Goal: Task Accomplishment & Management: Manage account settings

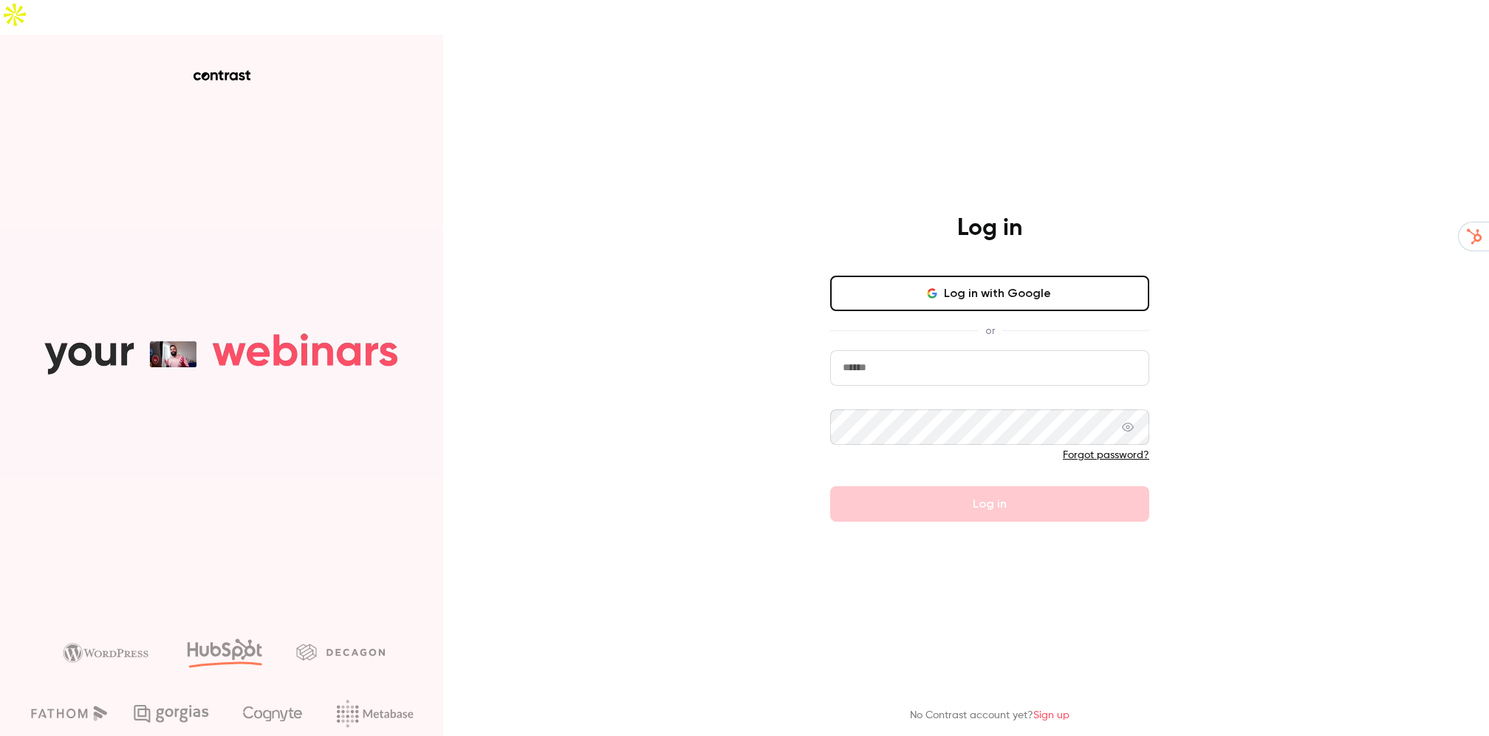
click at [977, 276] on button "Log in with Google" at bounding box center [989, 293] width 319 height 35
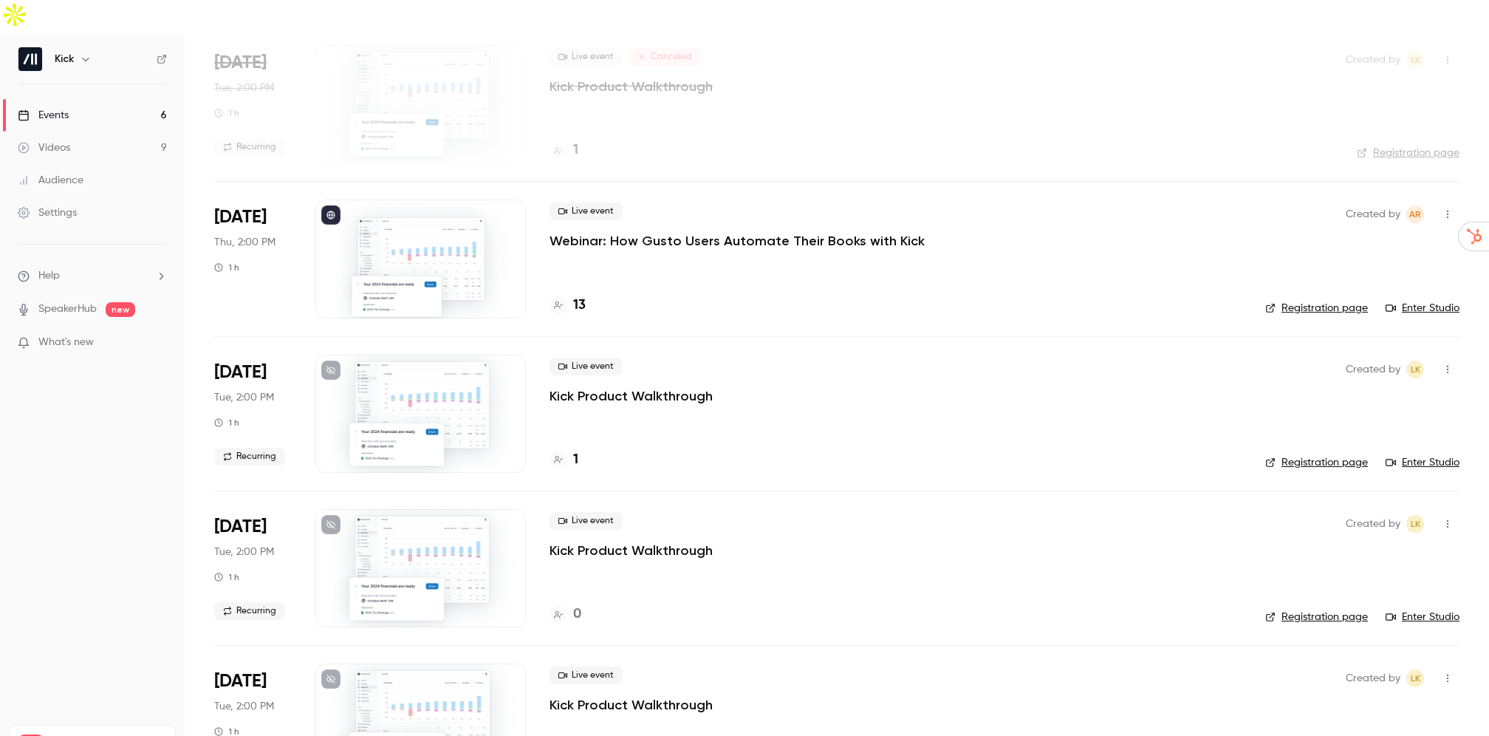
scroll to position [98, 0]
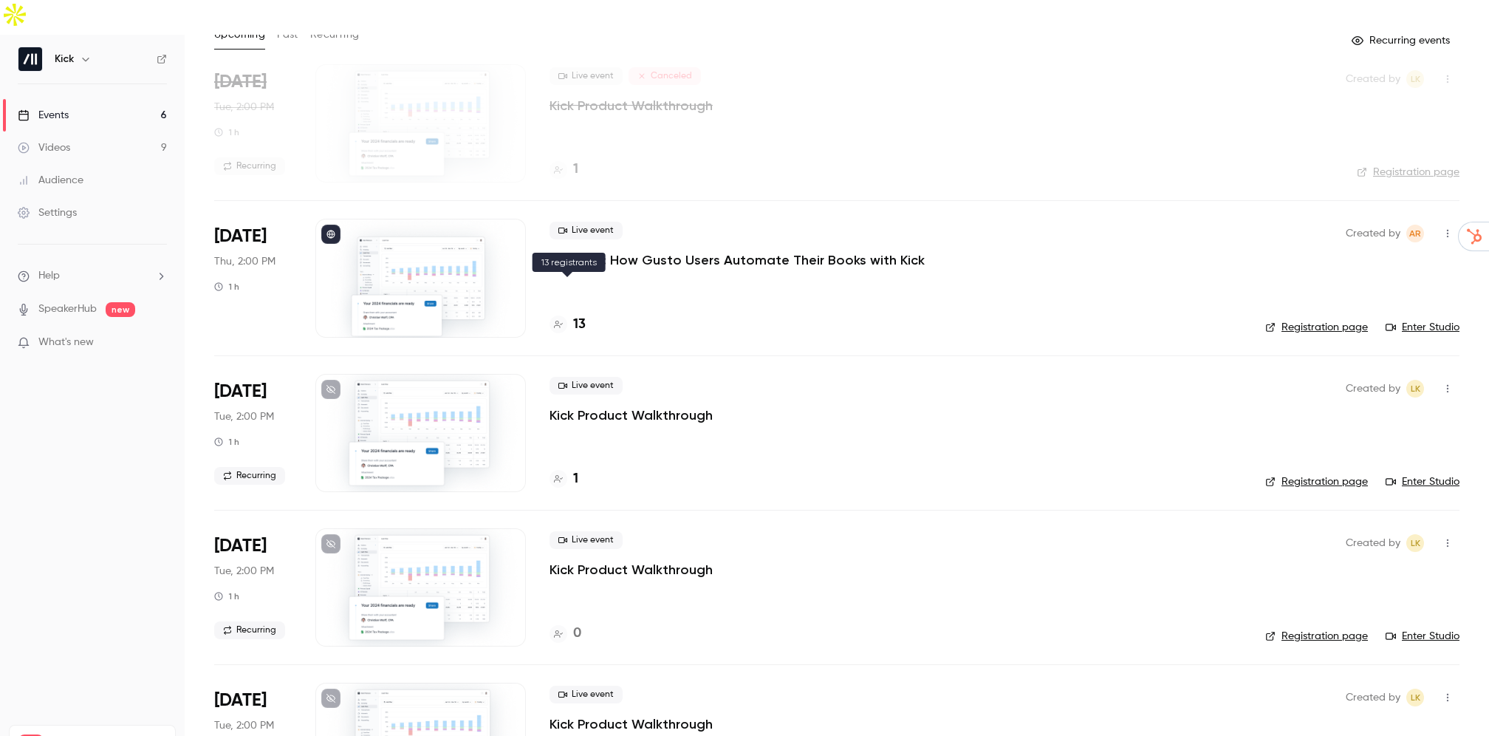
click at [574, 315] on h4 "13" at bounding box center [579, 325] width 13 height 20
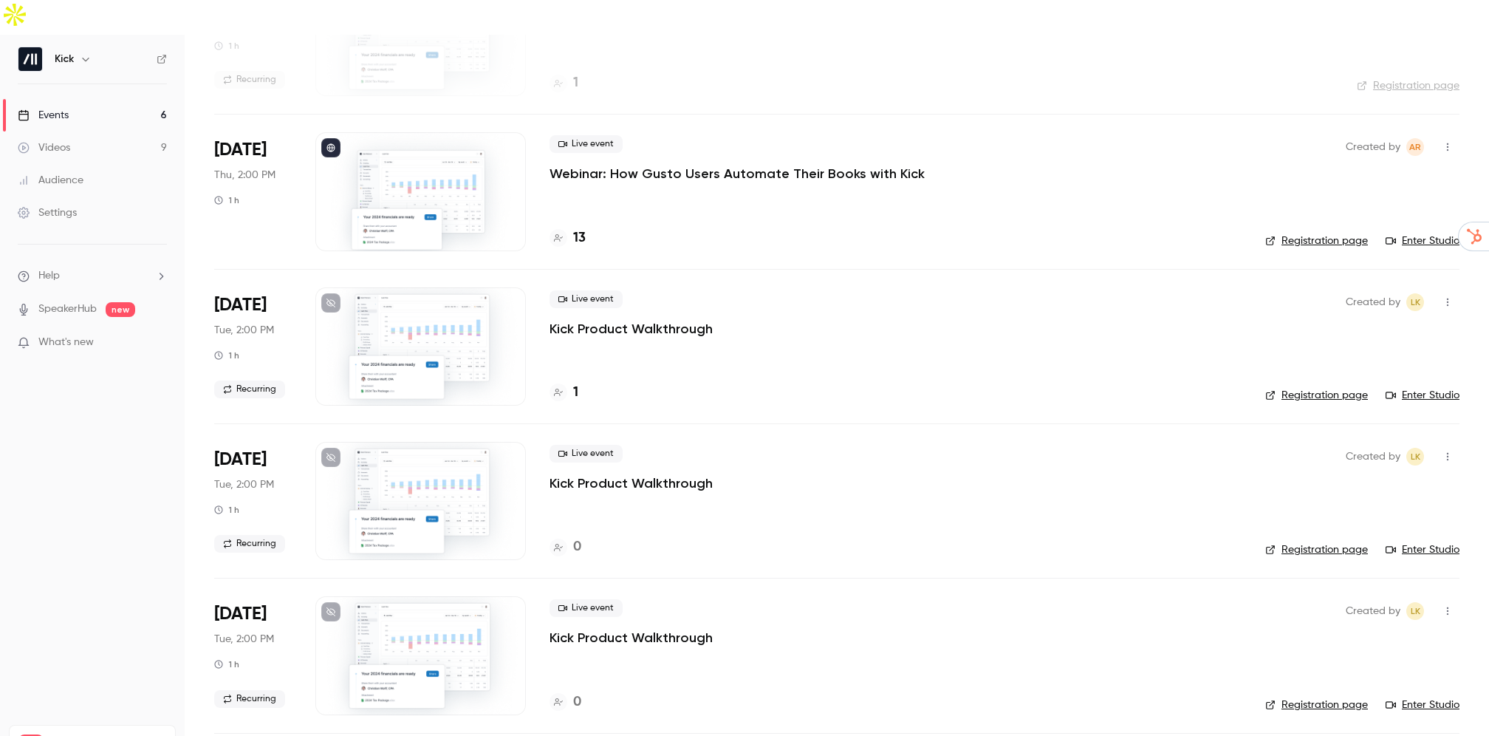
scroll to position [308, 0]
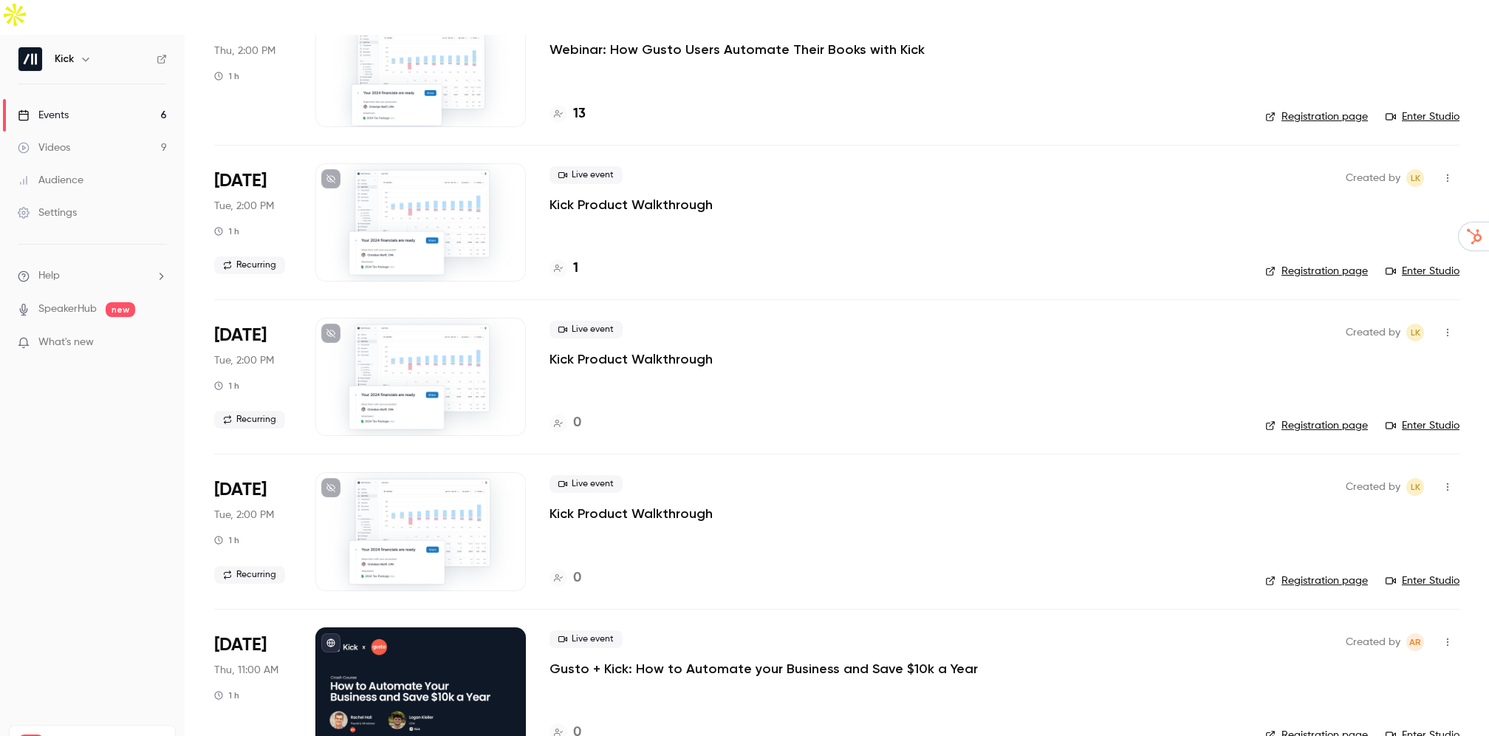
click at [668, 660] on p "Gusto + Kick: How to Automate your Business and Save $10k a Year" at bounding box center [764, 669] width 429 height 18
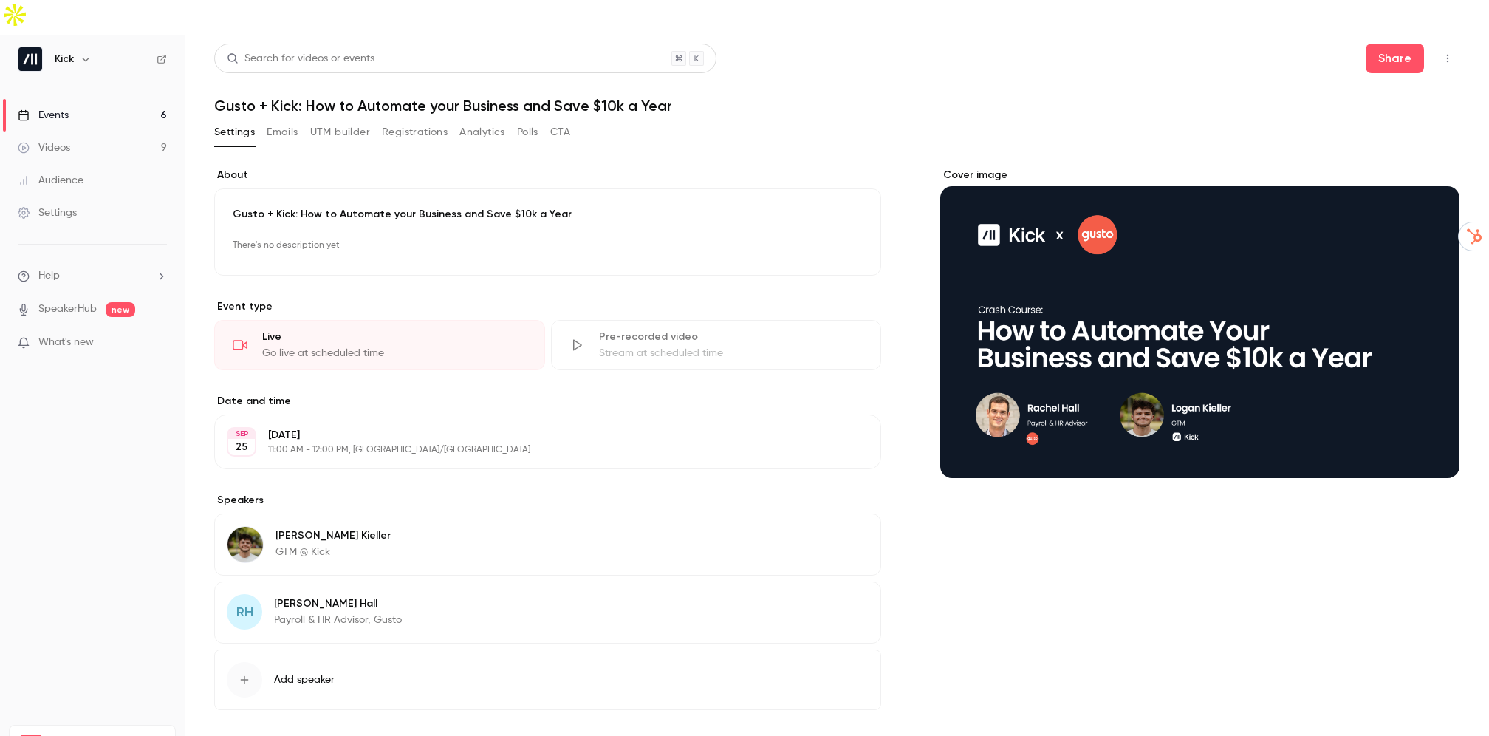
click at [1425, 446] on icon "Cover image" at bounding box center [1433, 452] width 16 height 12
click at [1121, 241] on div "Cover image" at bounding box center [1200, 323] width 519 height 310
click at [0, 0] on input "Cover image" at bounding box center [0, 0] width 0 height 0
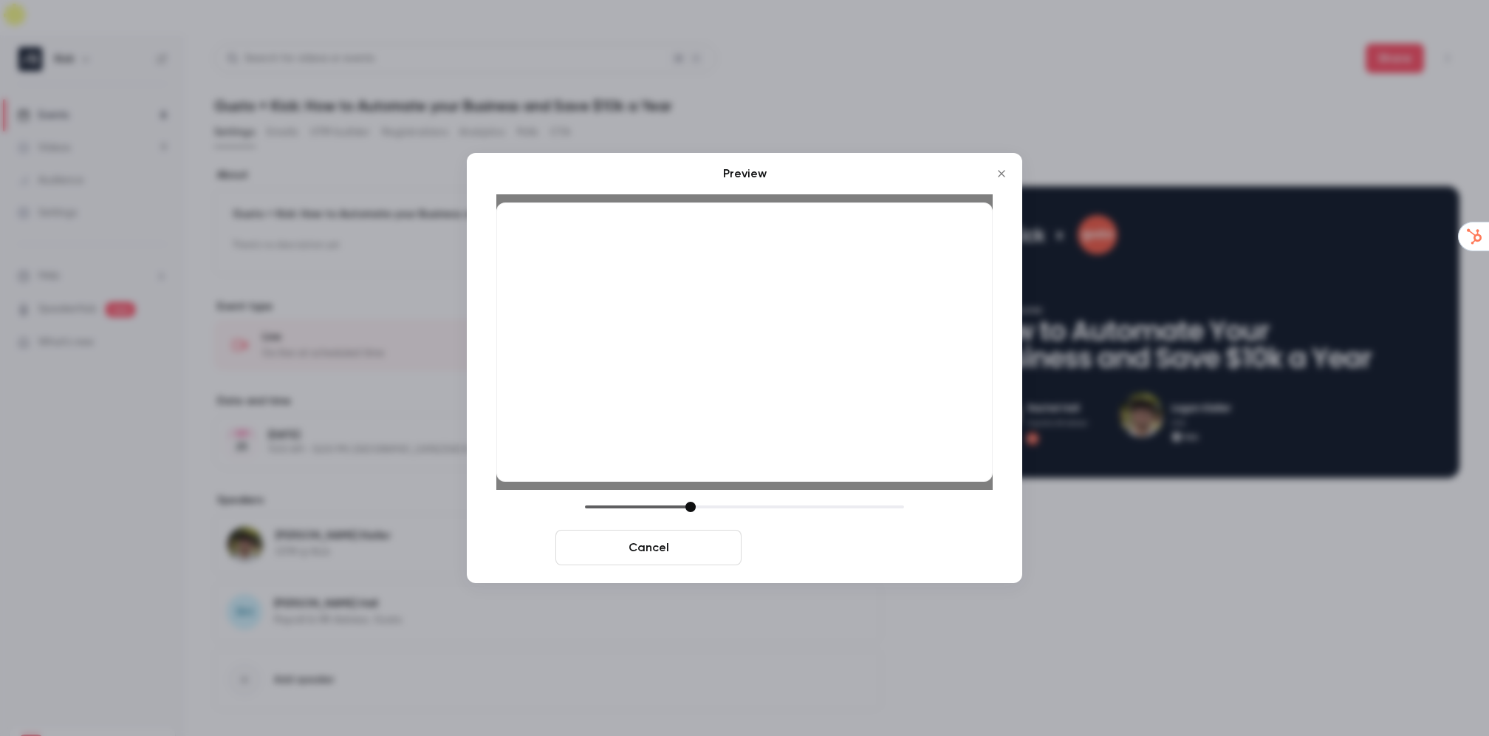
click at [875, 543] on button "Save cover" at bounding box center [841, 547] width 186 height 35
click at [825, 548] on button "Save cover" at bounding box center [841, 547] width 186 height 35
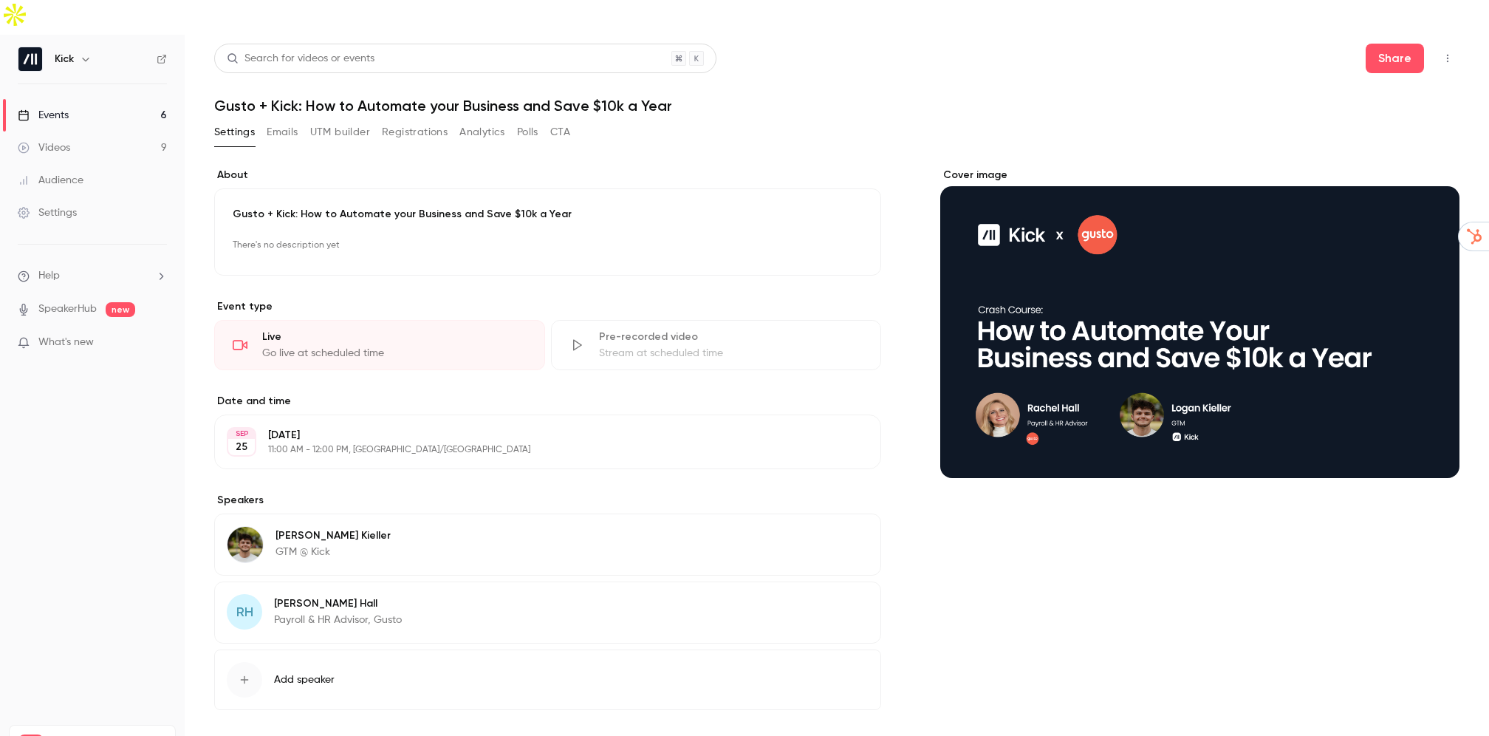
click at [231, 594] on span "RH" at bounding box center [244, 611] width 35 height 35
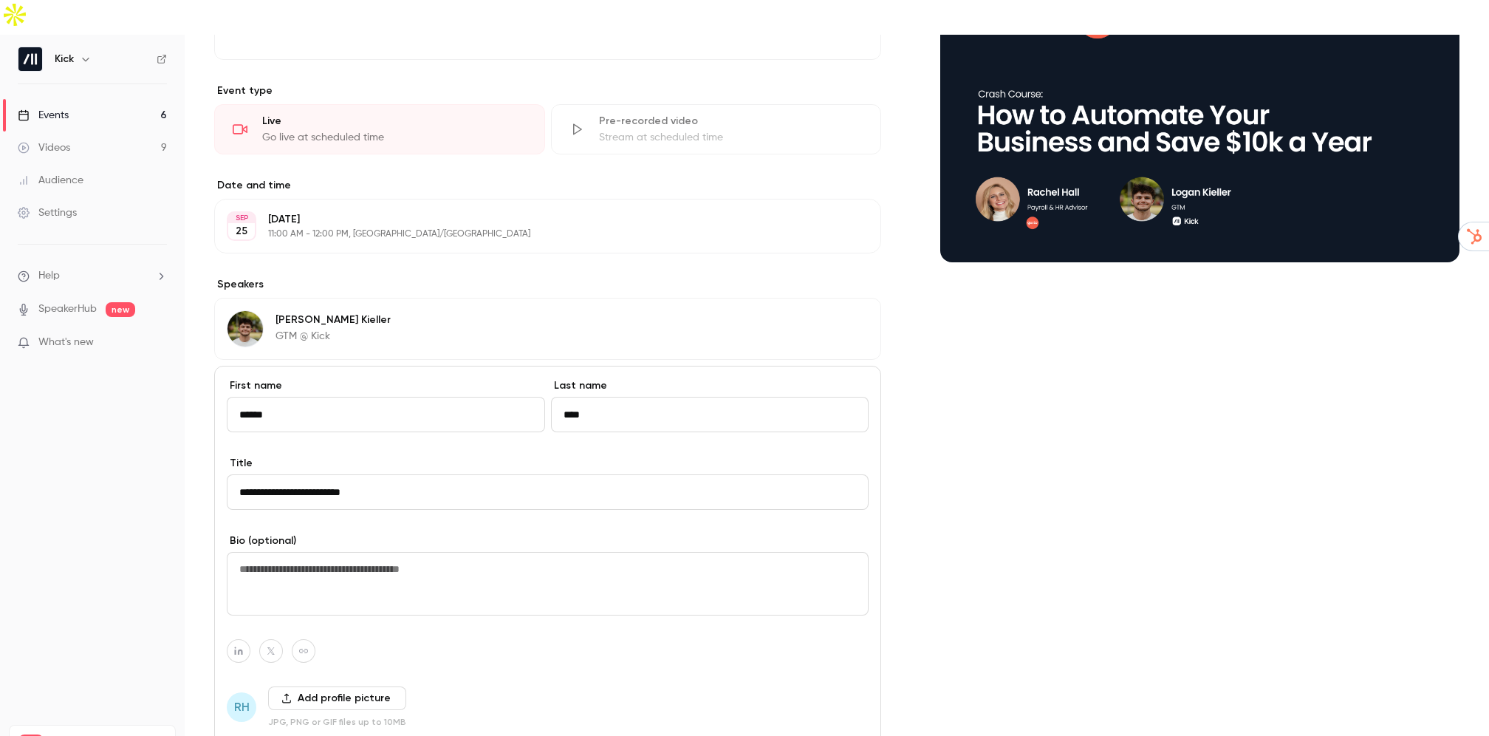
scroll to position [270, 0]
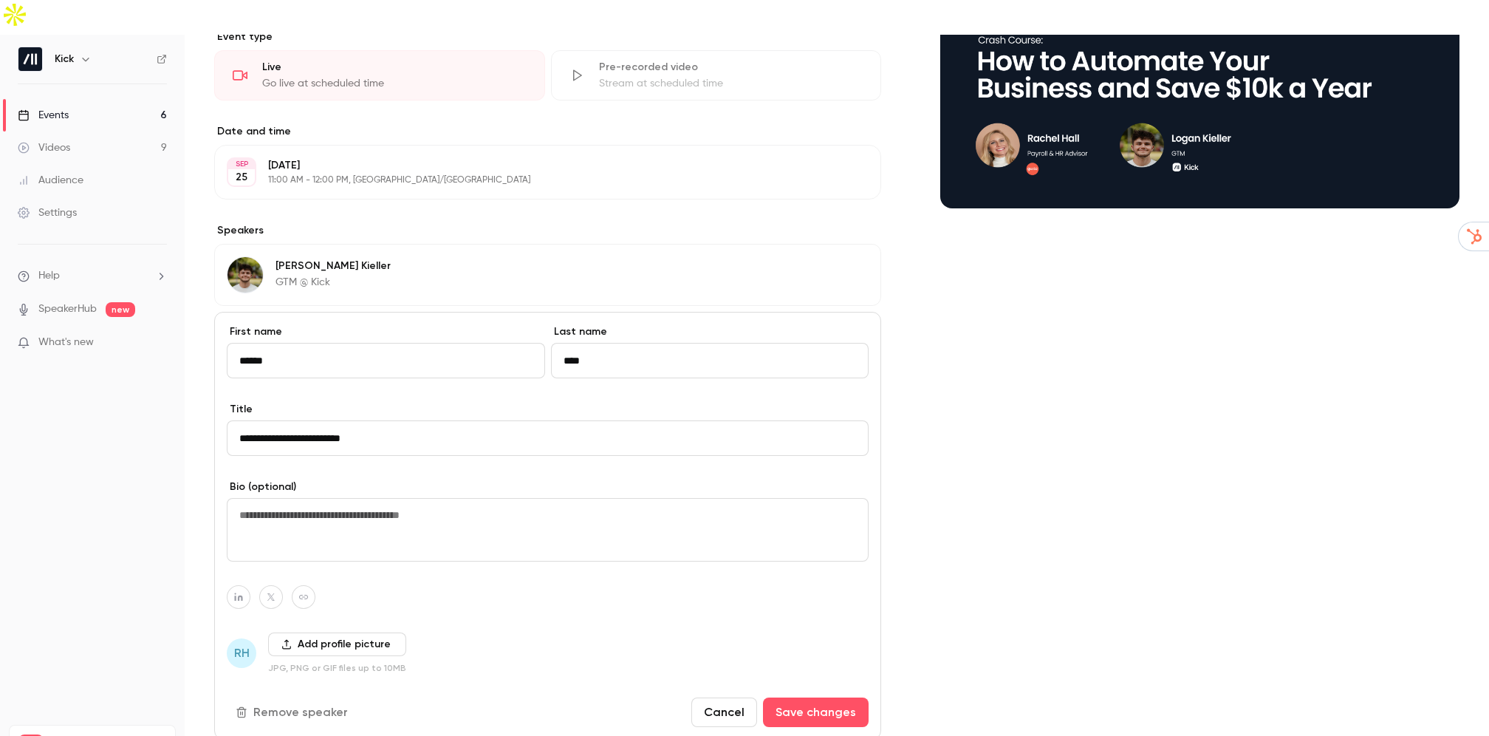
click at [321, 632] on button "Add profile picture" at bounding box center [337, 644] width 138 height 24
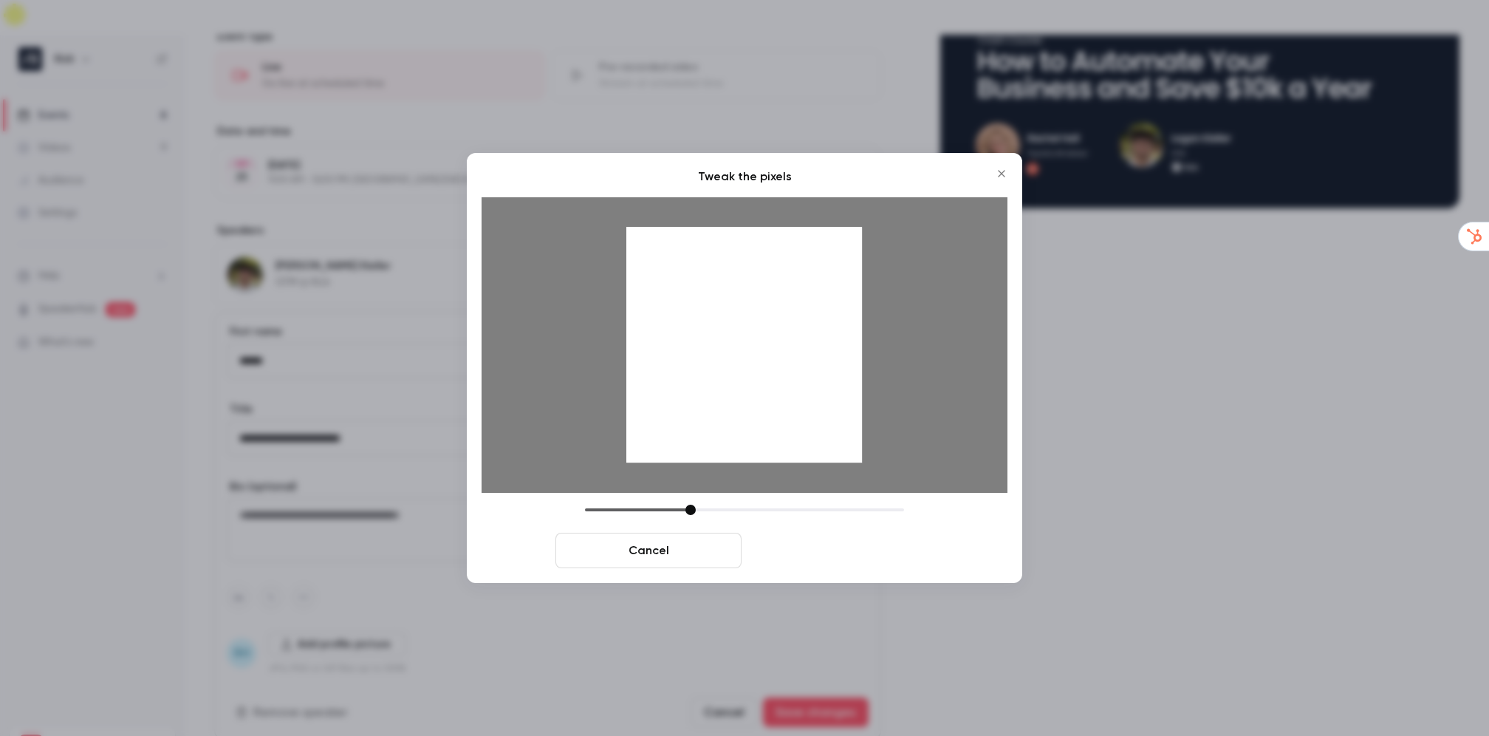
click at [882, 540] on button "Crop and save" at bounding box center [841, 550] width 186 height 35
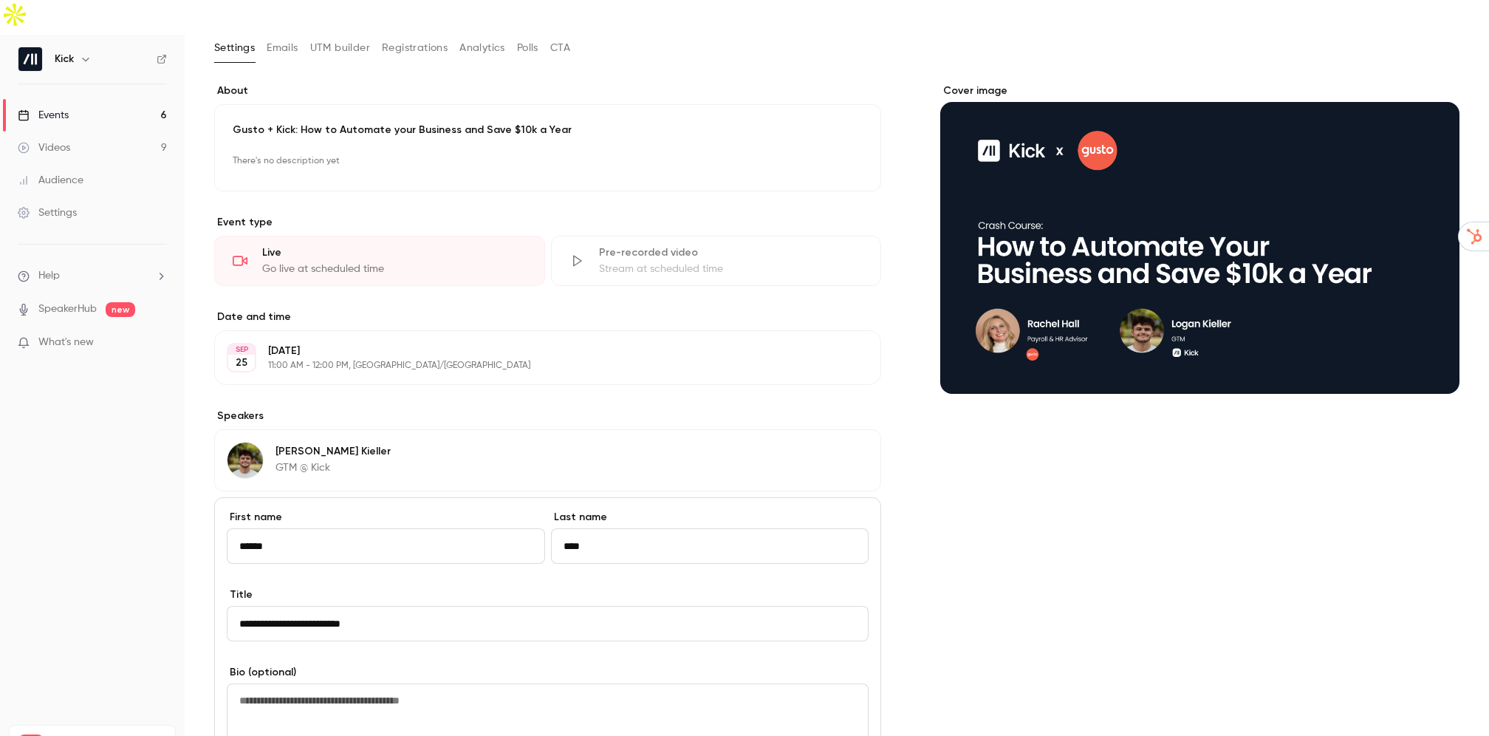
scroll to position [102, 0]
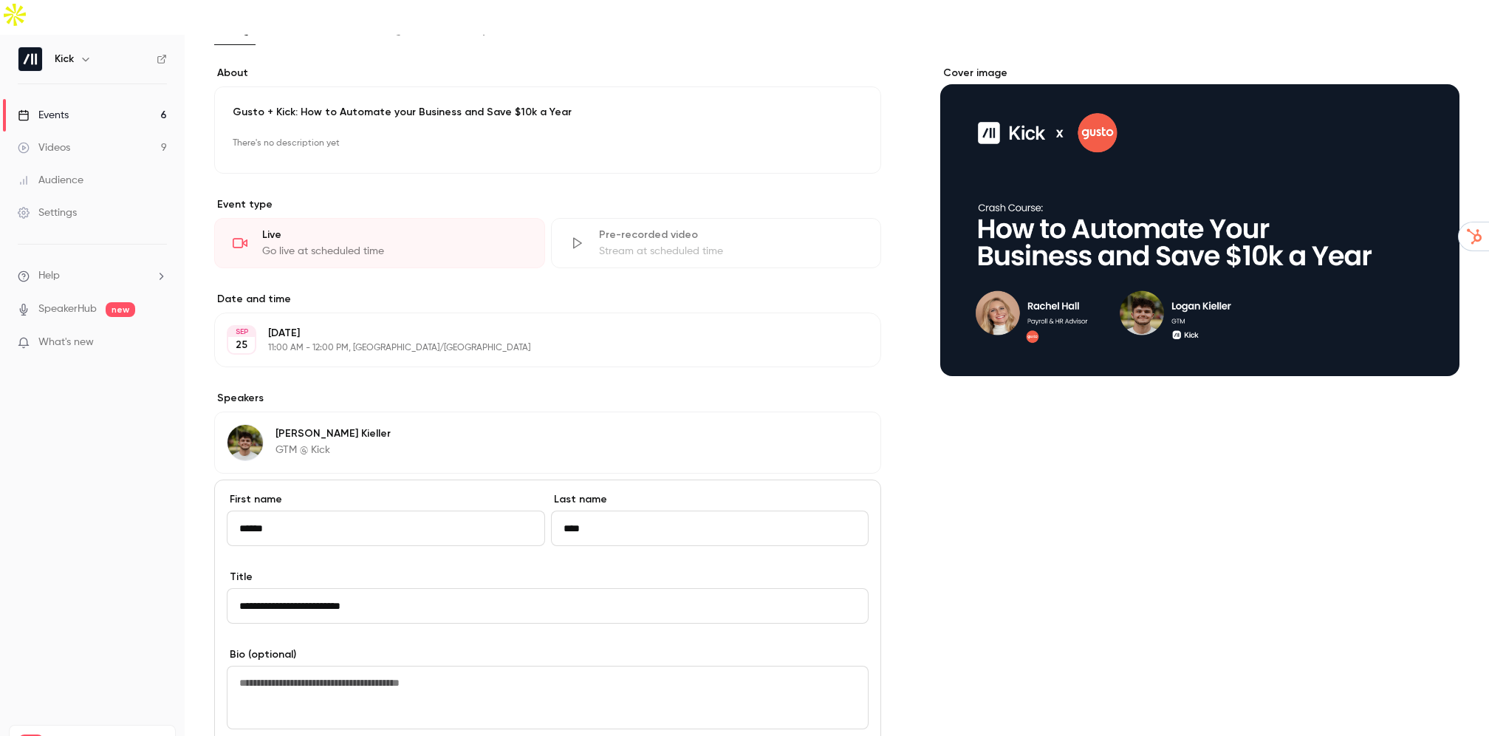
click at [392, 666] on textarea at bounding box center [548, 698] width 642 height 64
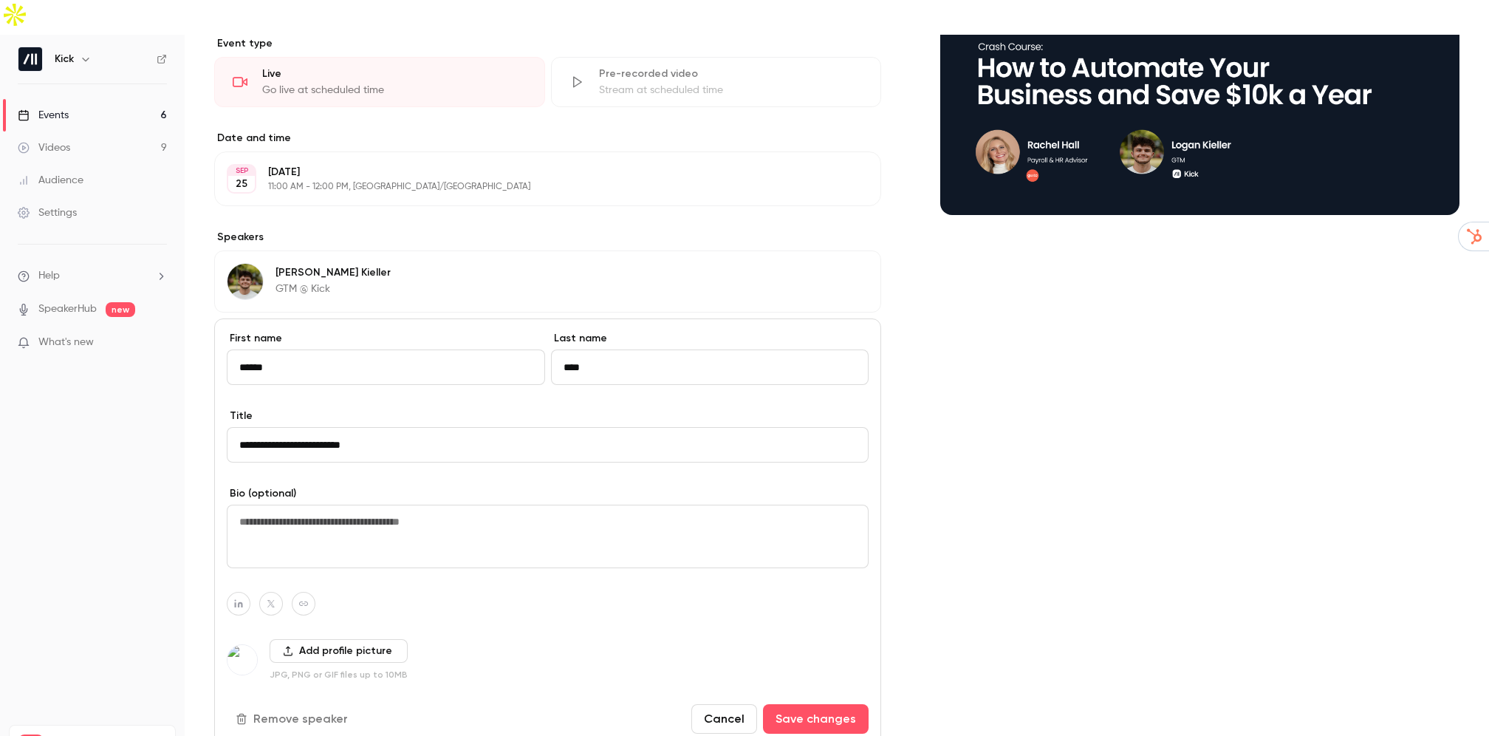
scroll to position [393, 0]
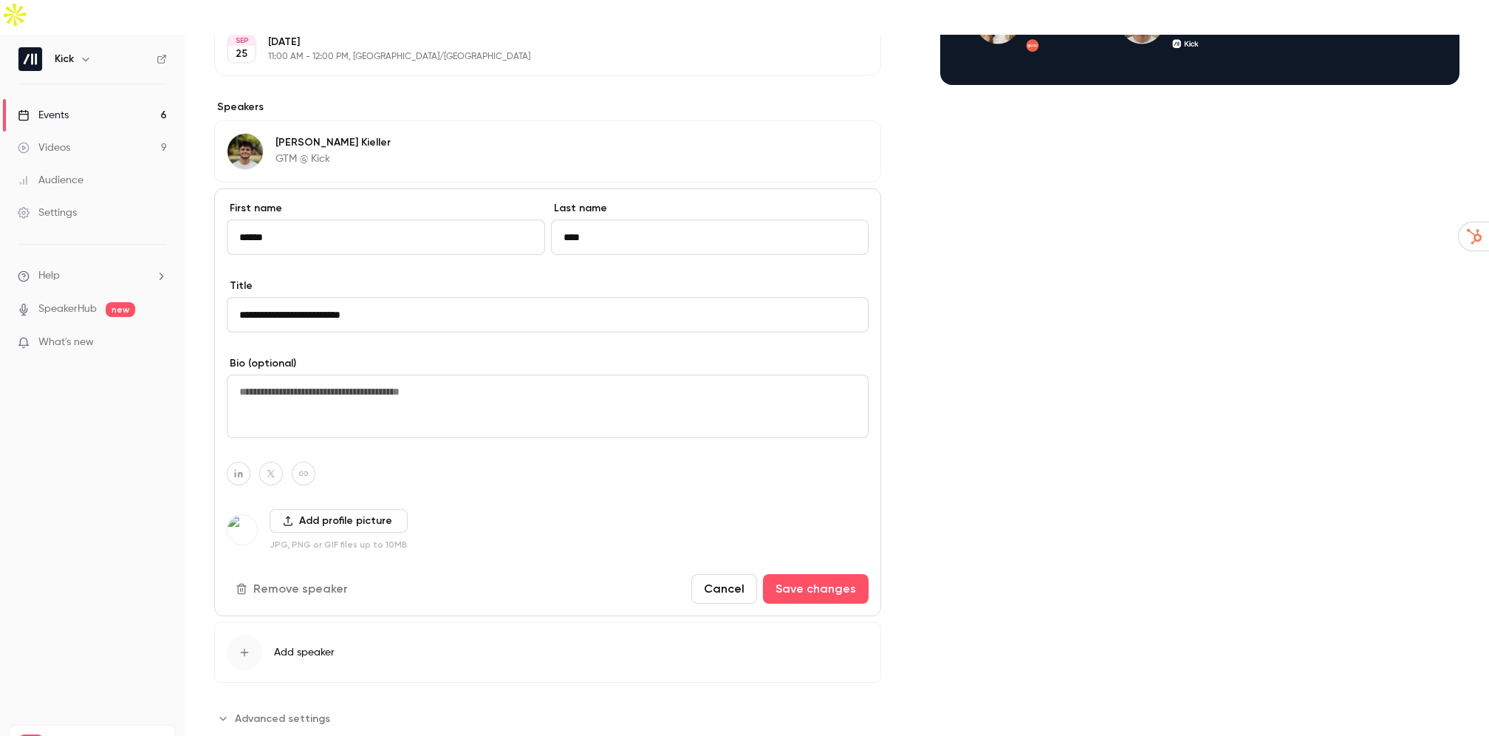
click at [417, 516] on div "**********" at bounding box center [547, 402] width 667 height 428
click at [402, 375] on textarea at bounding box center [548, 407] width 642 height 64
paste textarea "**********"
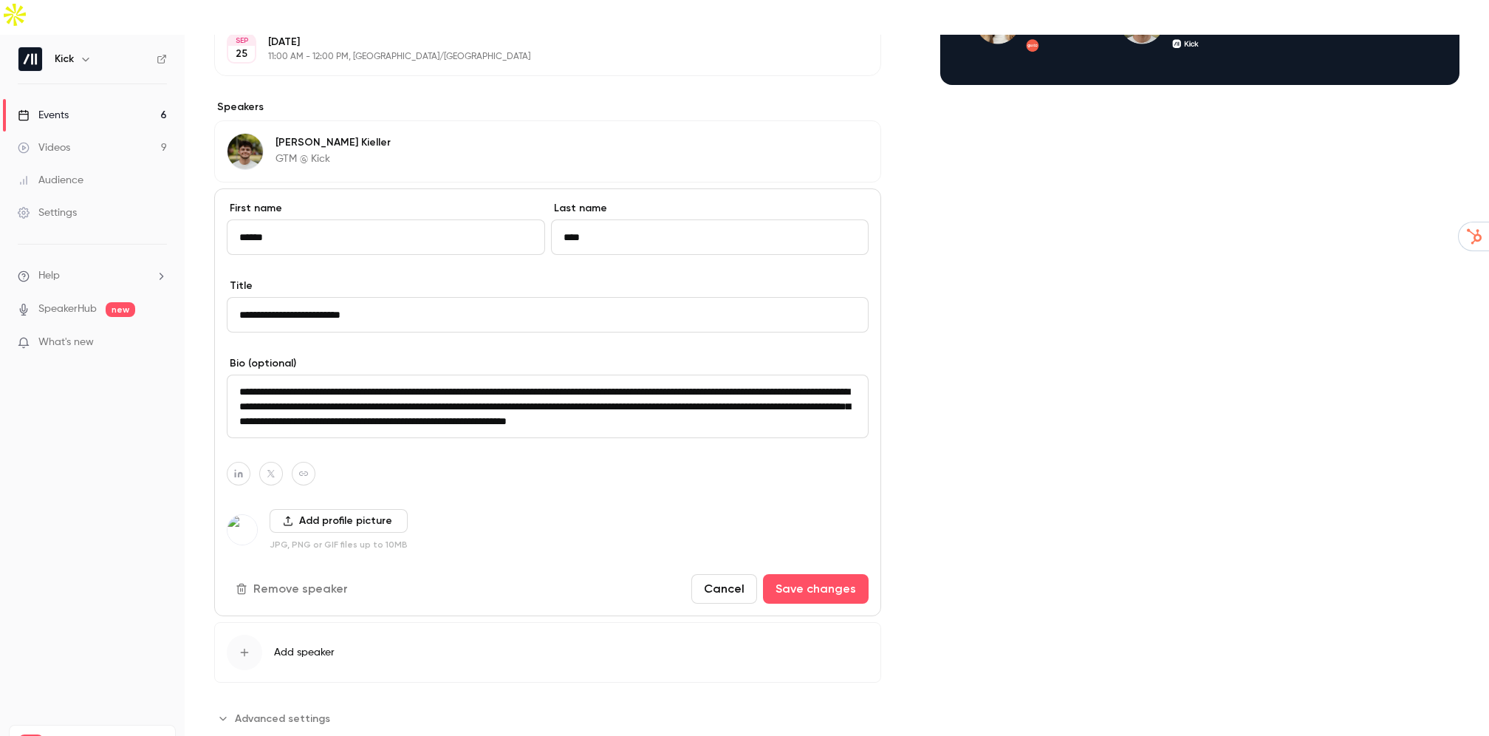
scroll to position [4, 0]
type textarea "**********"
click at [826, 573] on button "Save changes" at bounding box center [816, 588] width 106 height 30
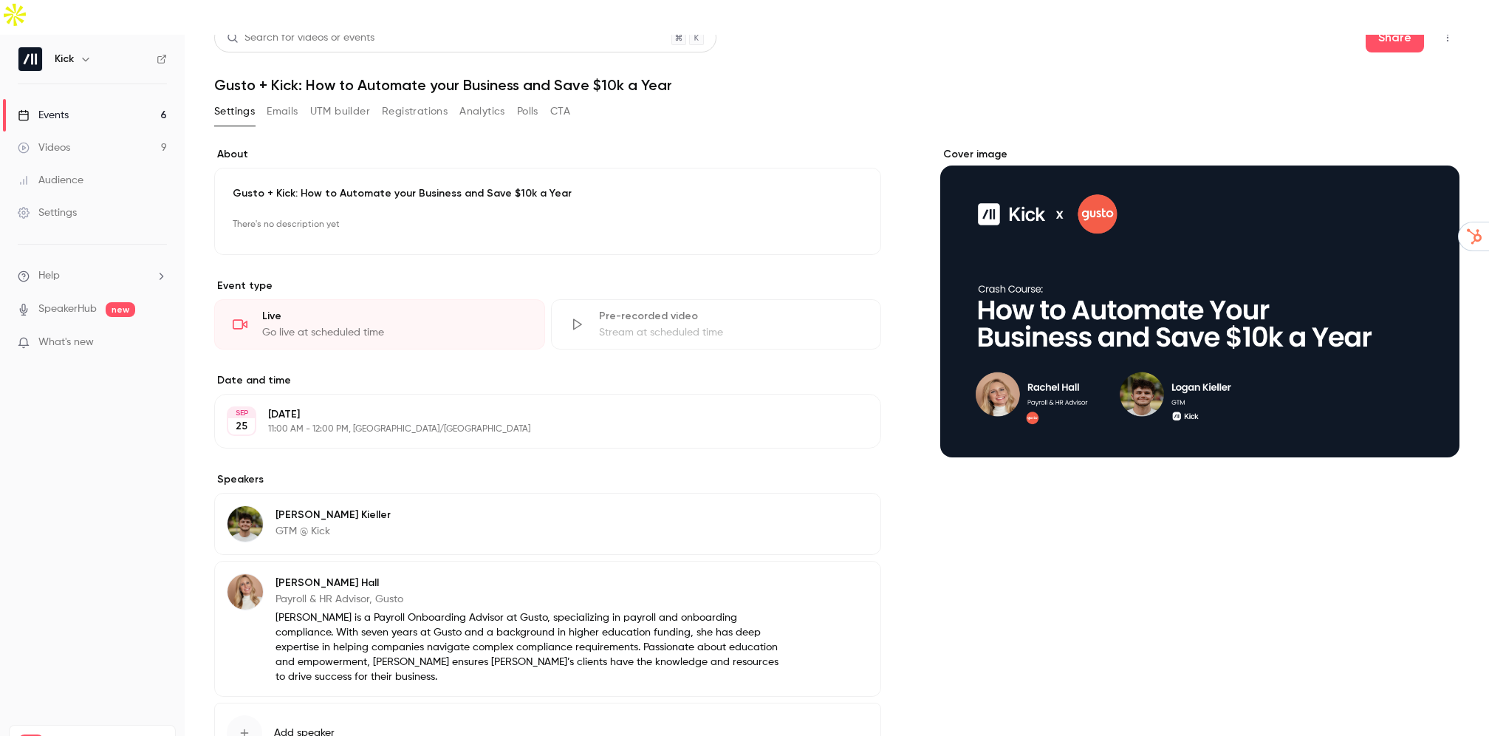
scroll to position [23, 0]
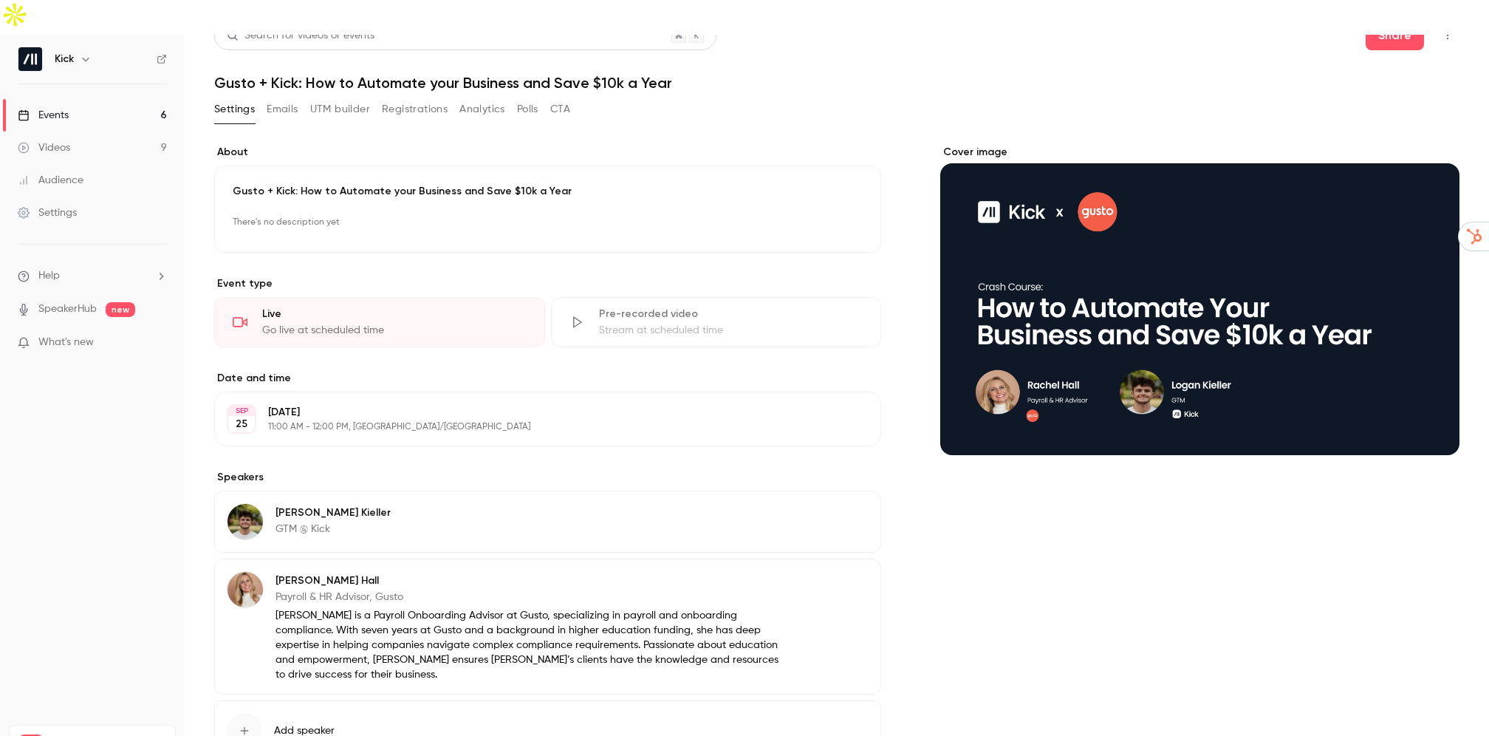
click at [581, 491] on div "[PERSON_NAME] GTM @ Kick Edit" at bounding box center [547, 522] width 667 height 62
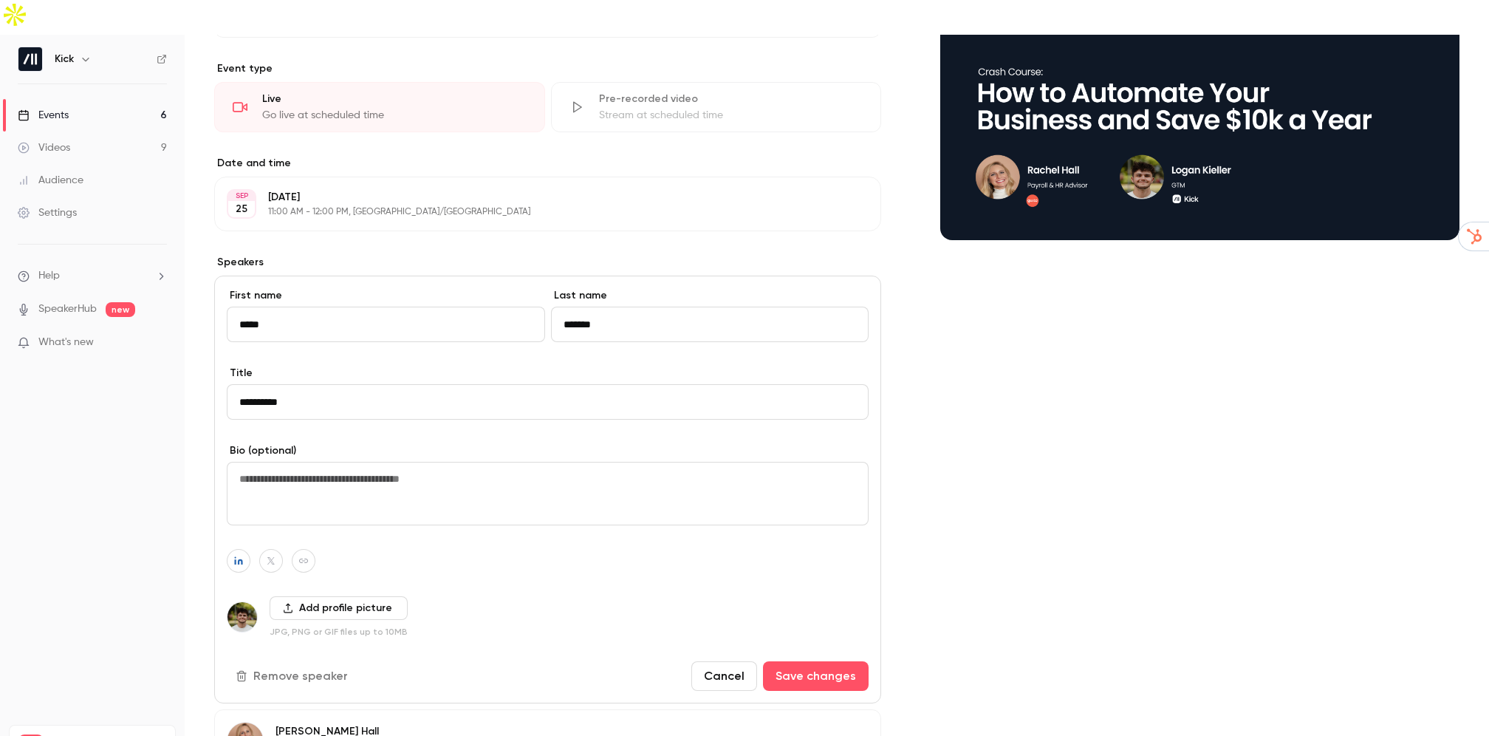
scroll to position [239, 0]
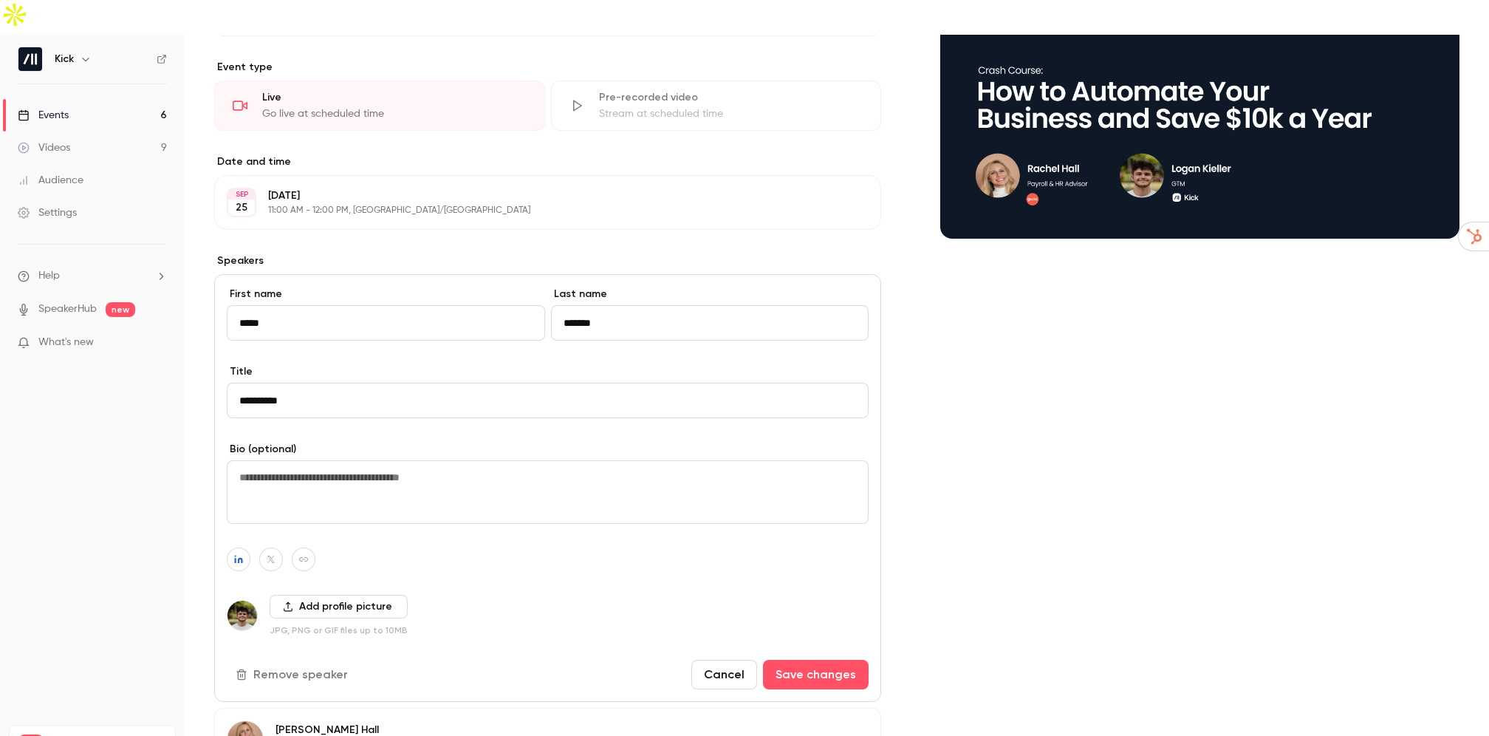
click at [437, 460] on textarea at bounding box center [548, 492] width 642 height 64
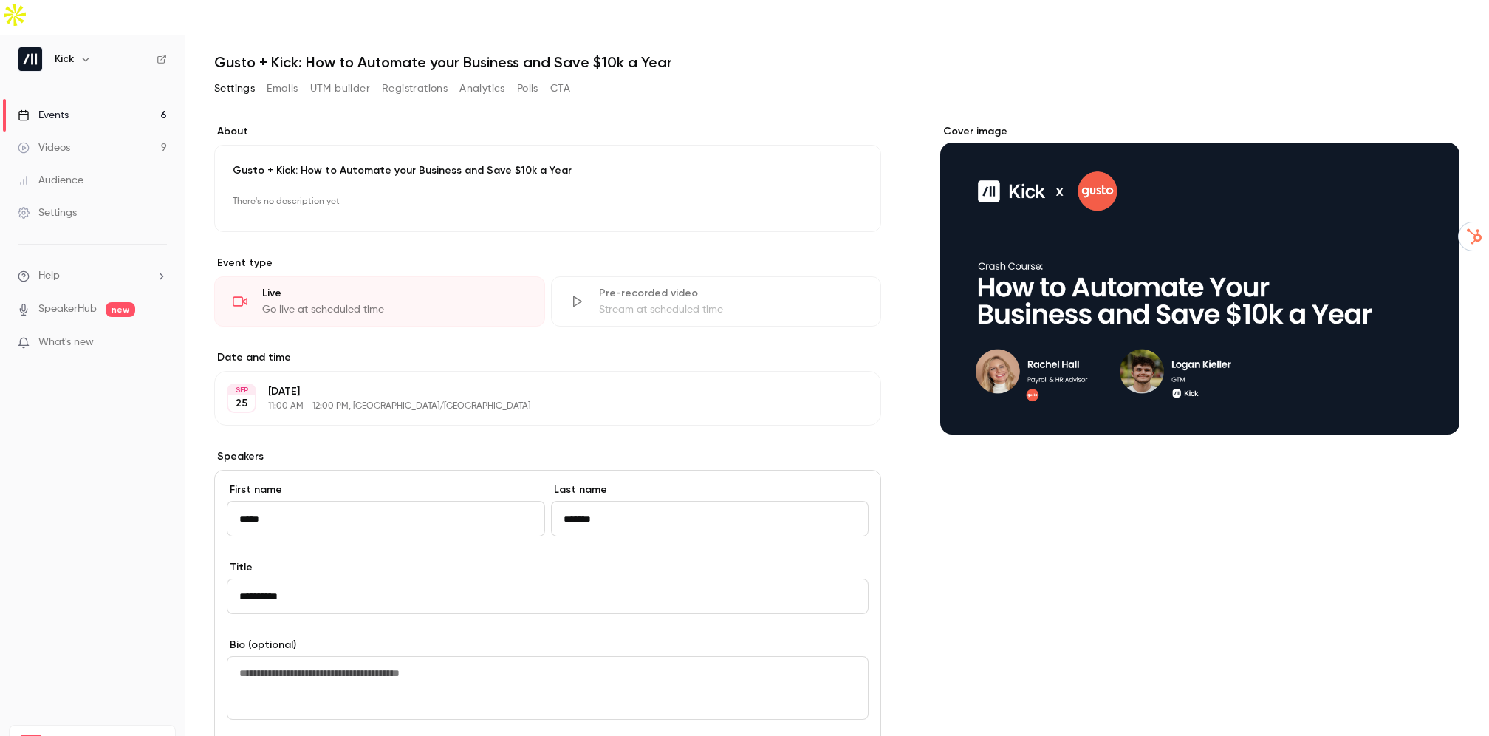
scroll to position [0, 0]
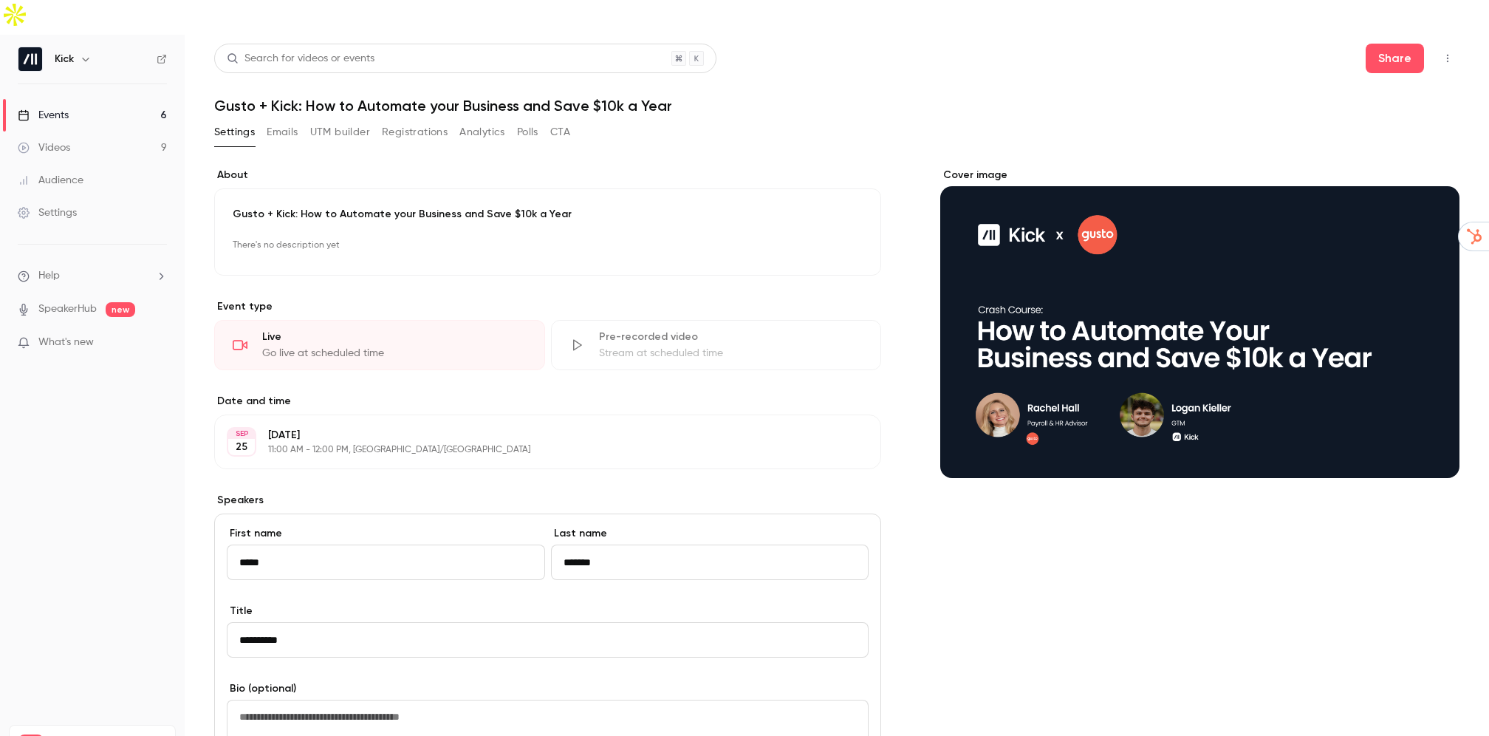
click at [336, 233] on p "There's no description yet" at bounding box center [548, 245] width 630 height 24
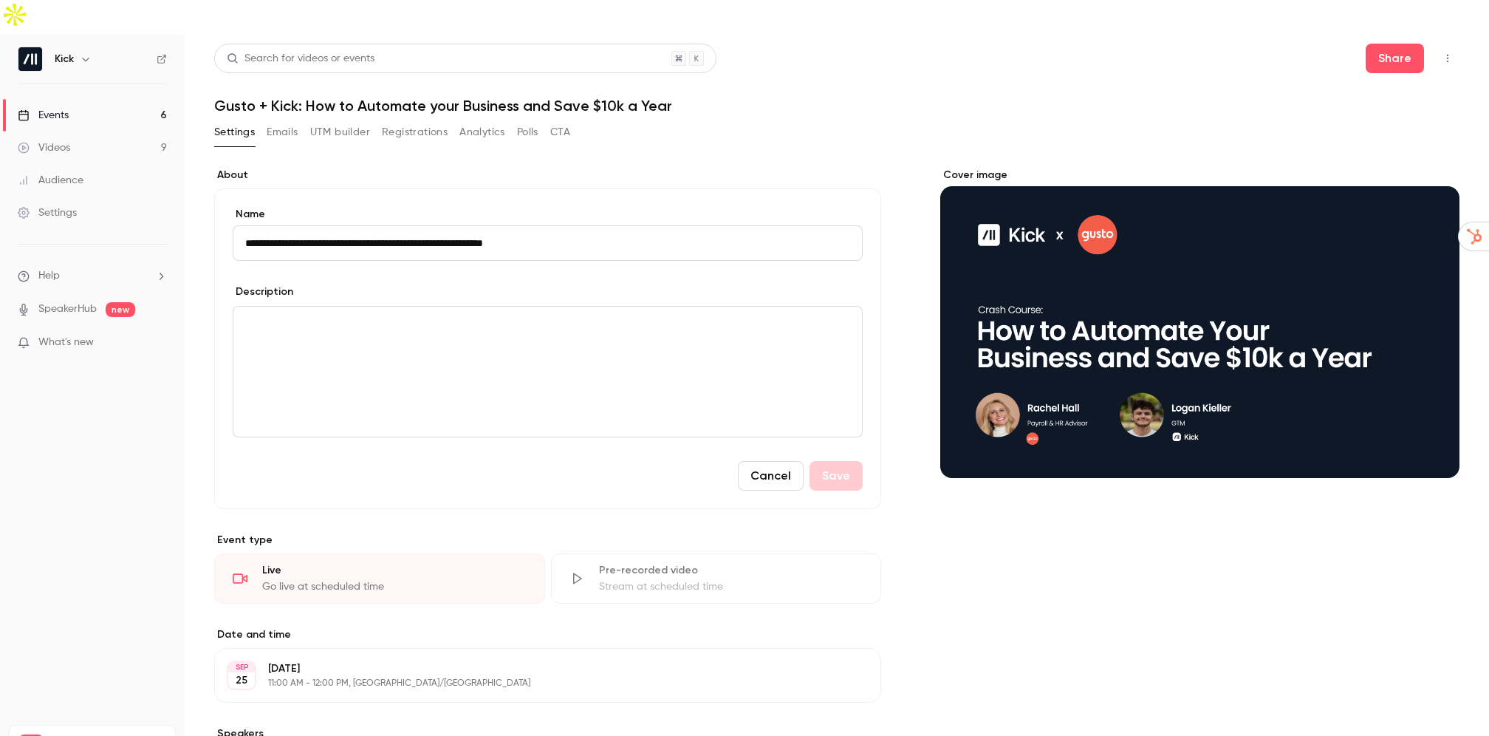
click at [375, 307] on div "editor" at bounding box center [547, 372] width 629 height 130
